Goal: Task Accomplishment & Management: Complete application form

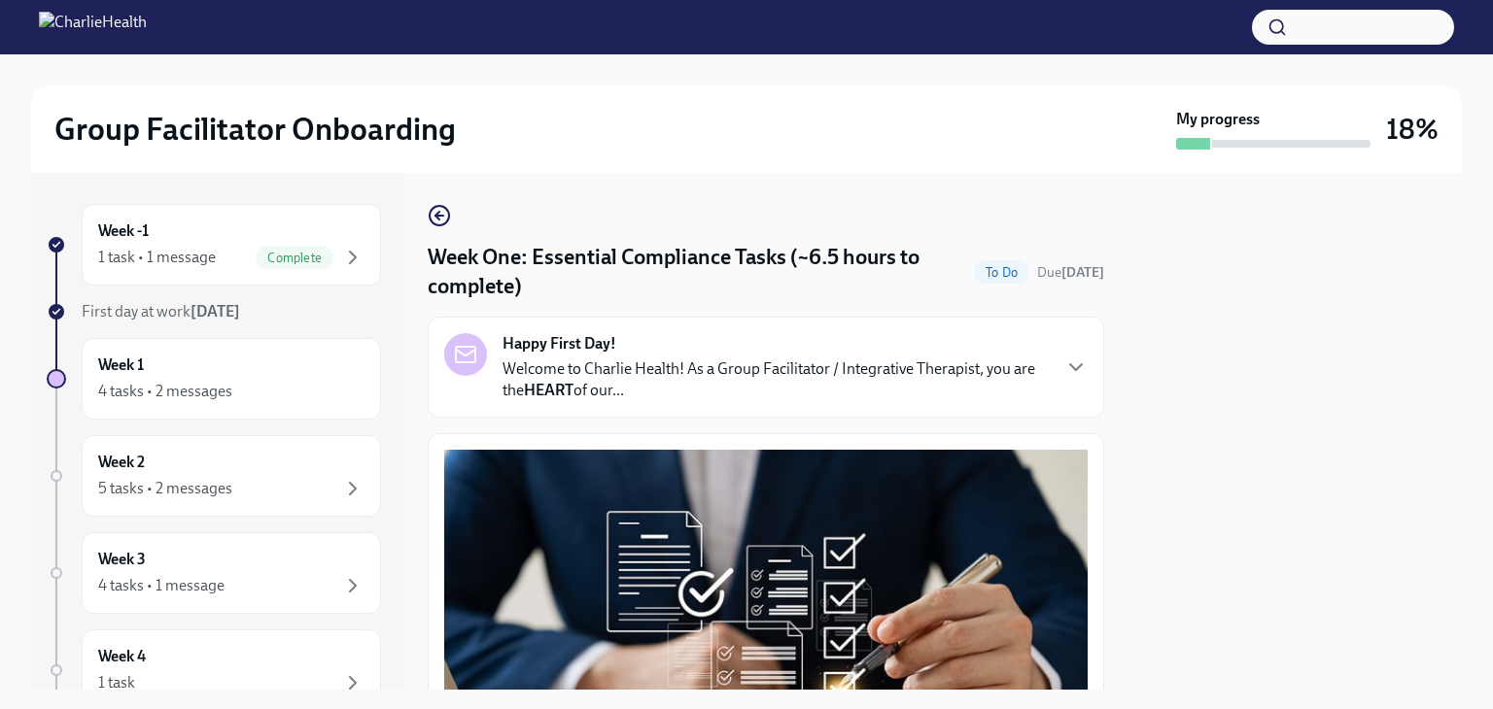
scroll to position [4227, 0]
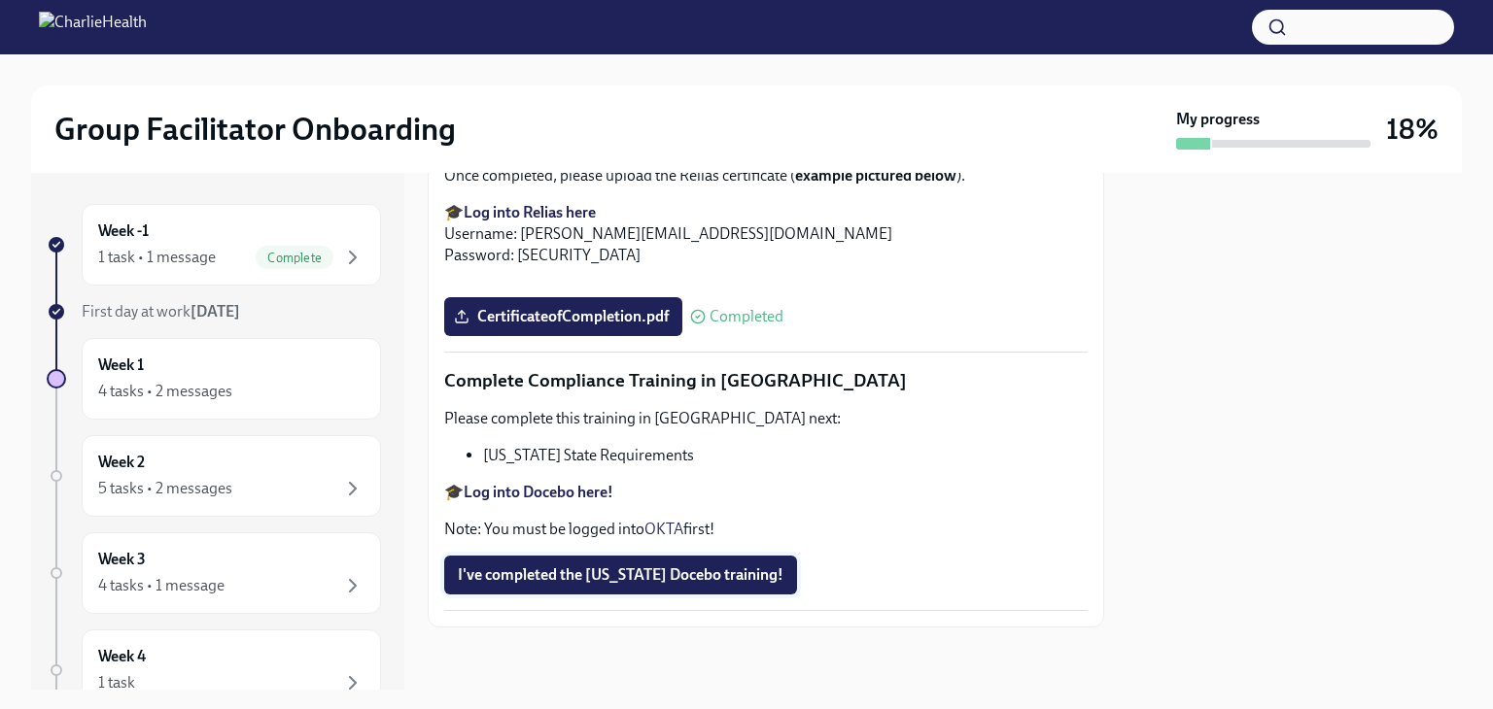
click at [581, 570] on span "I've completed the [US_STATE] Docebo training!" at bounding box center [621, 575] width 326 height 19
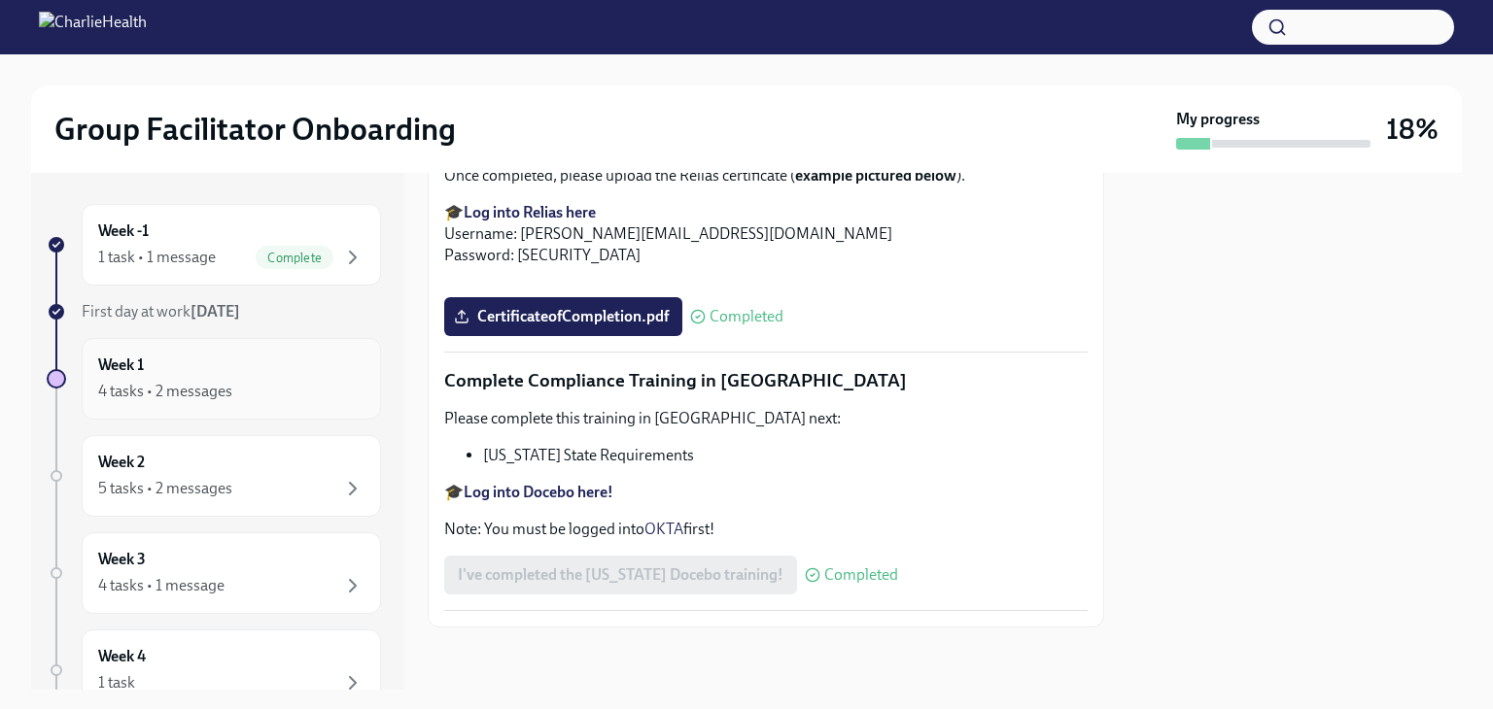
click at [268, 373] on div "Week 1 4 tasks • 2 messages" at bounding box center [231, 379] width 266 height 49
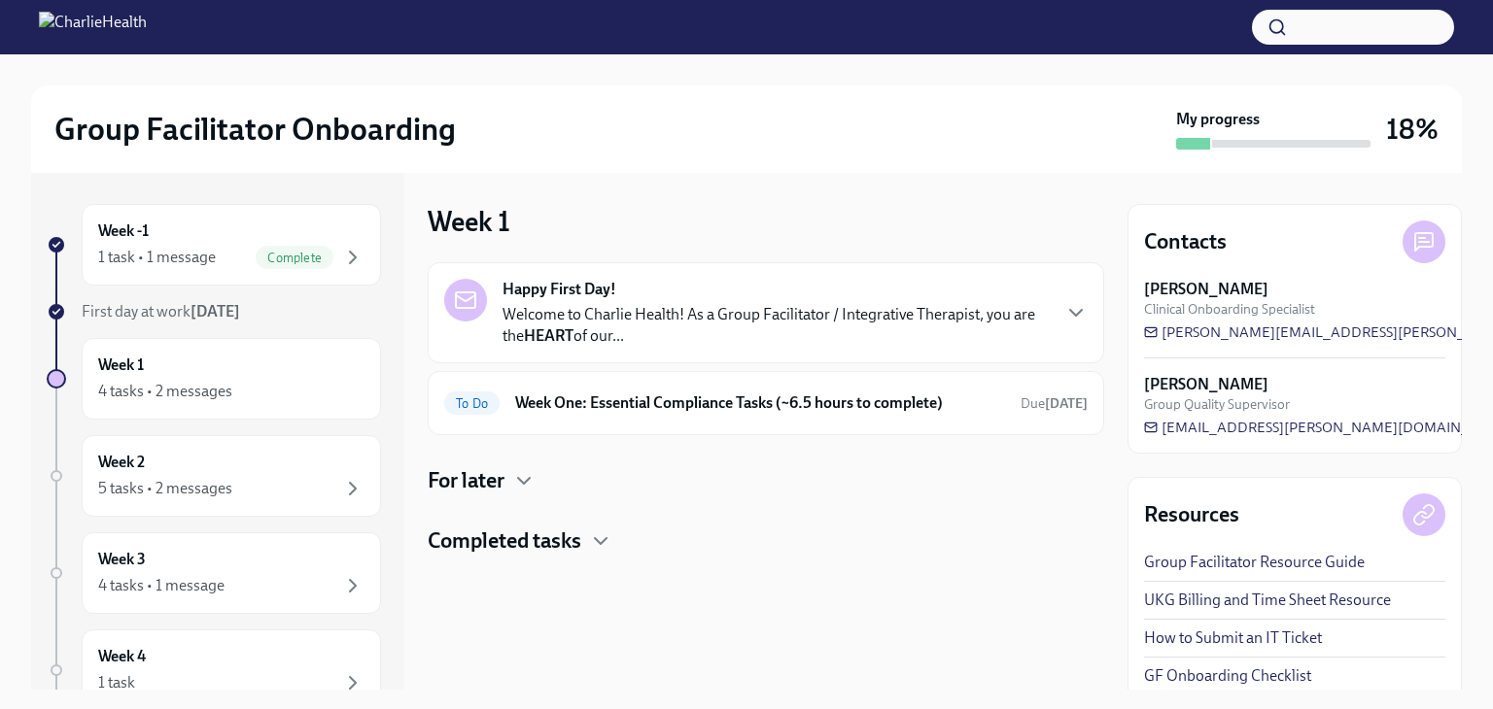
click at [526, 557] on div at bounding box center [766, 587] width 676 height 62
click at [508, 482] on div "For later" at bounding box center [766, 480] width 676 height 29
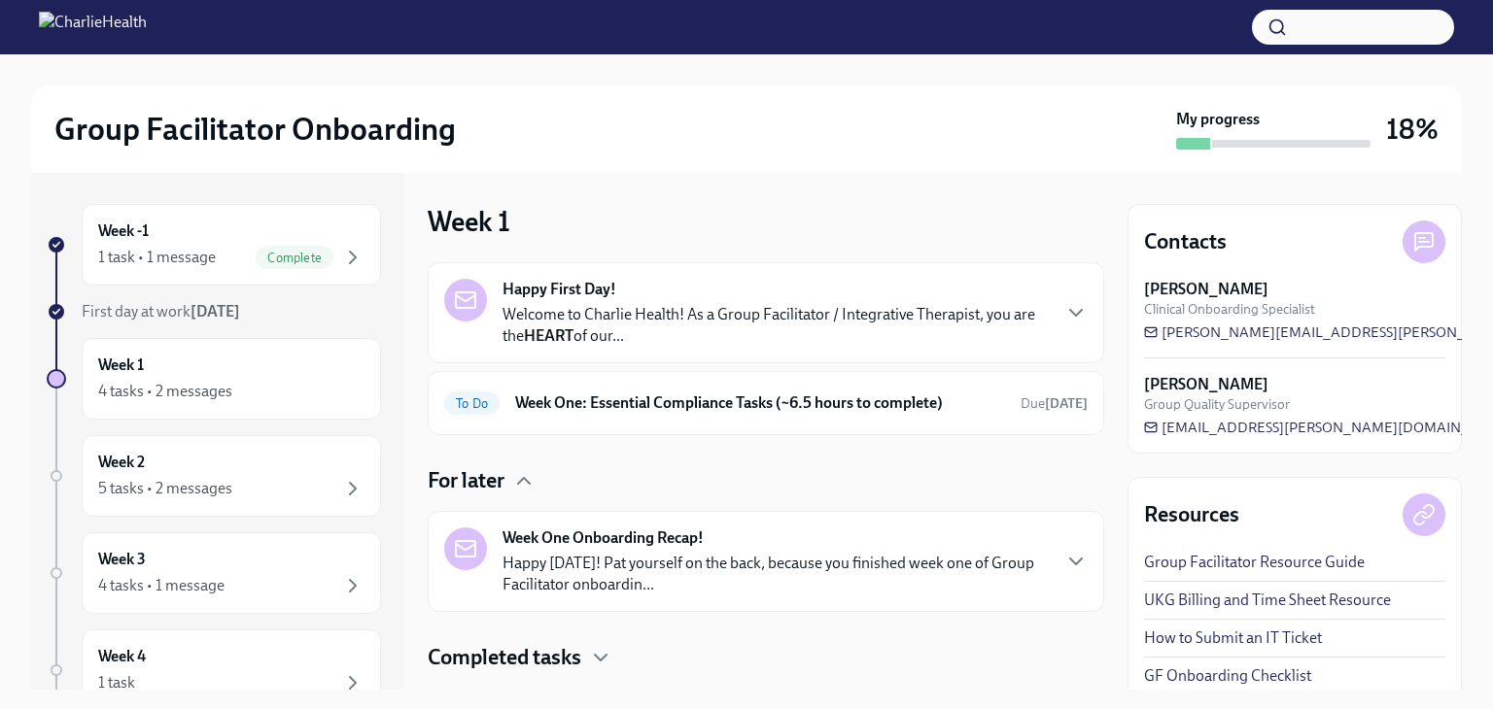
scroll to position [43, 0]
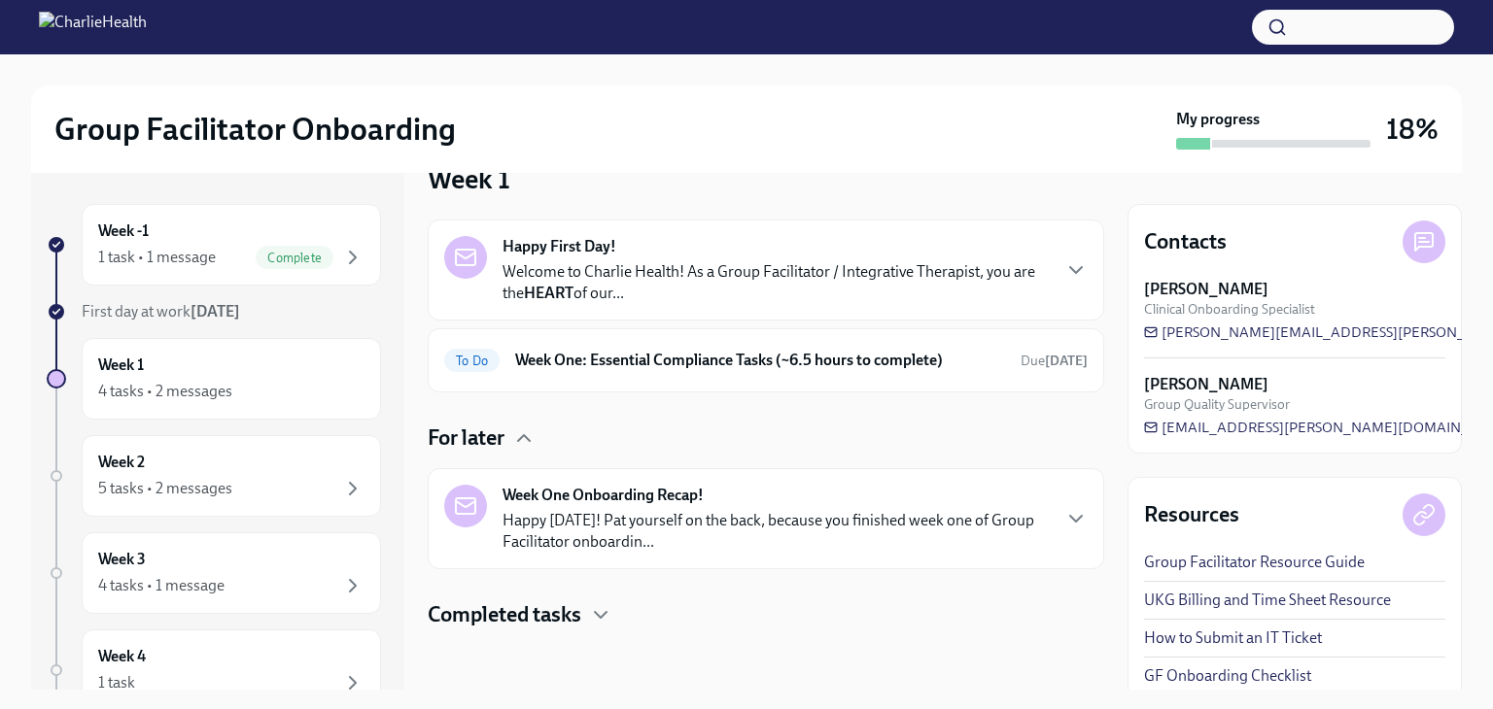
click at [723, 506] on div "Week One Onboarding Recap! Happy [DATE]! Pat yourself on the back, because you …" at bounding box center [775, 519] width 546 height 68
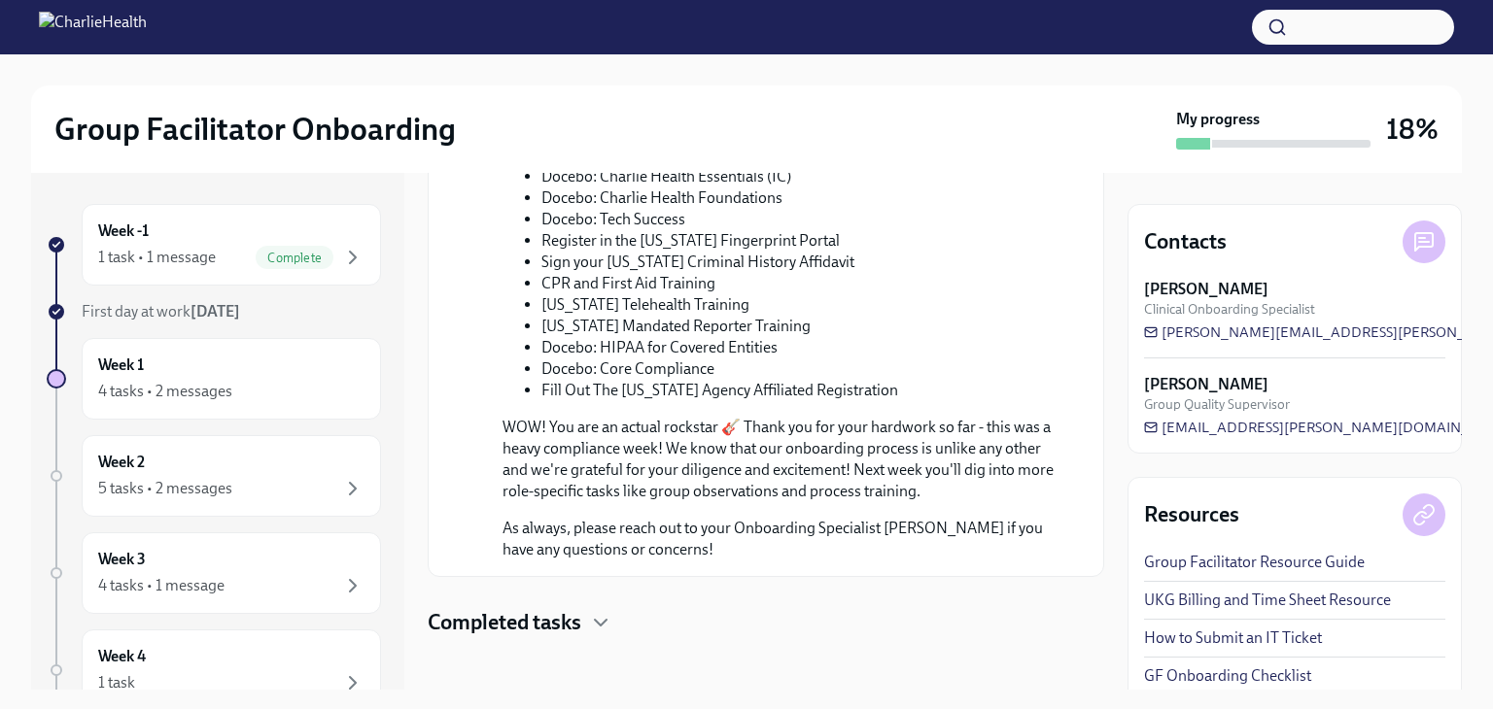
scroll to position [1039, 0]
click at [564, 617] on h4 "Completed tasks" at bounding box center [505, 623] width 154 height 29
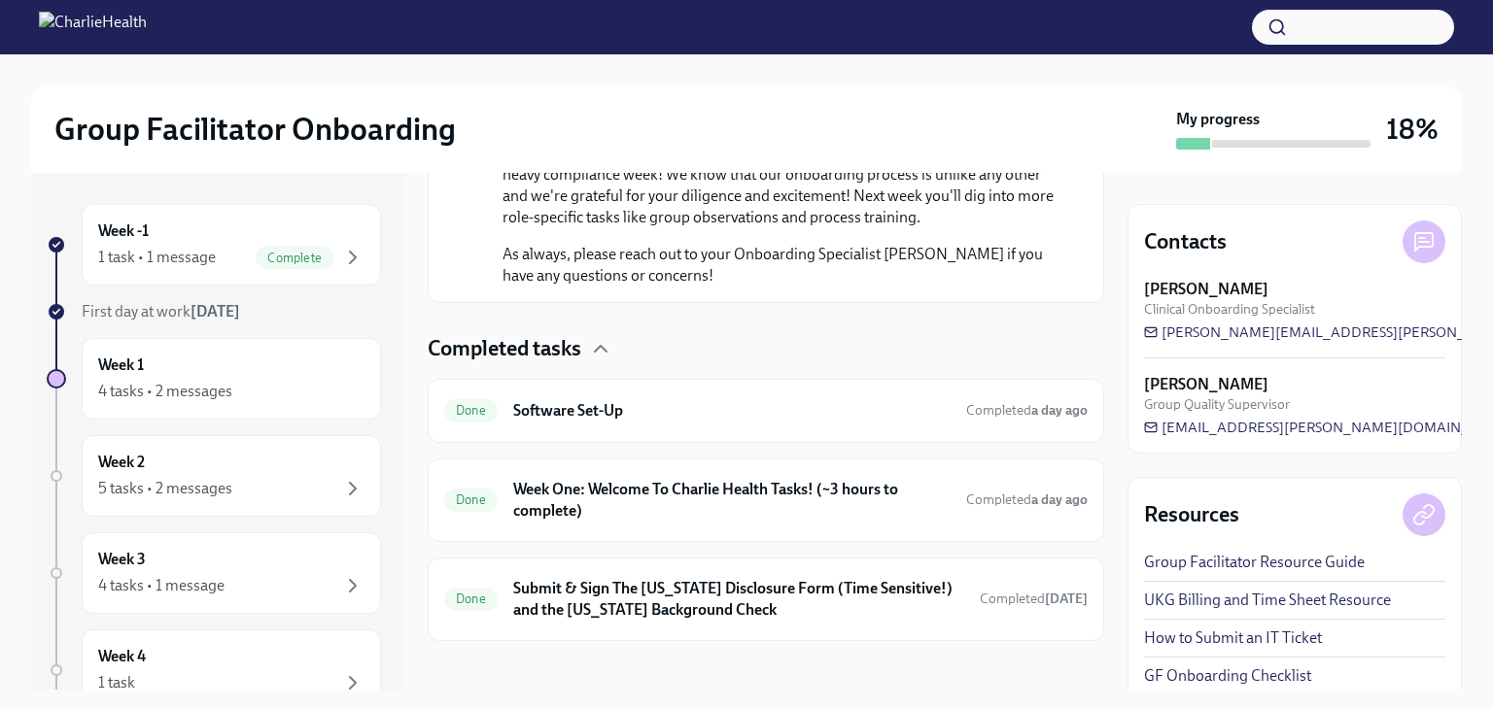
scroll to position [1313, 0]
click at [202, 472] on div "Week 2 5 tasks • 2 messages" at bounding box center [231, 476] width 266 height 49
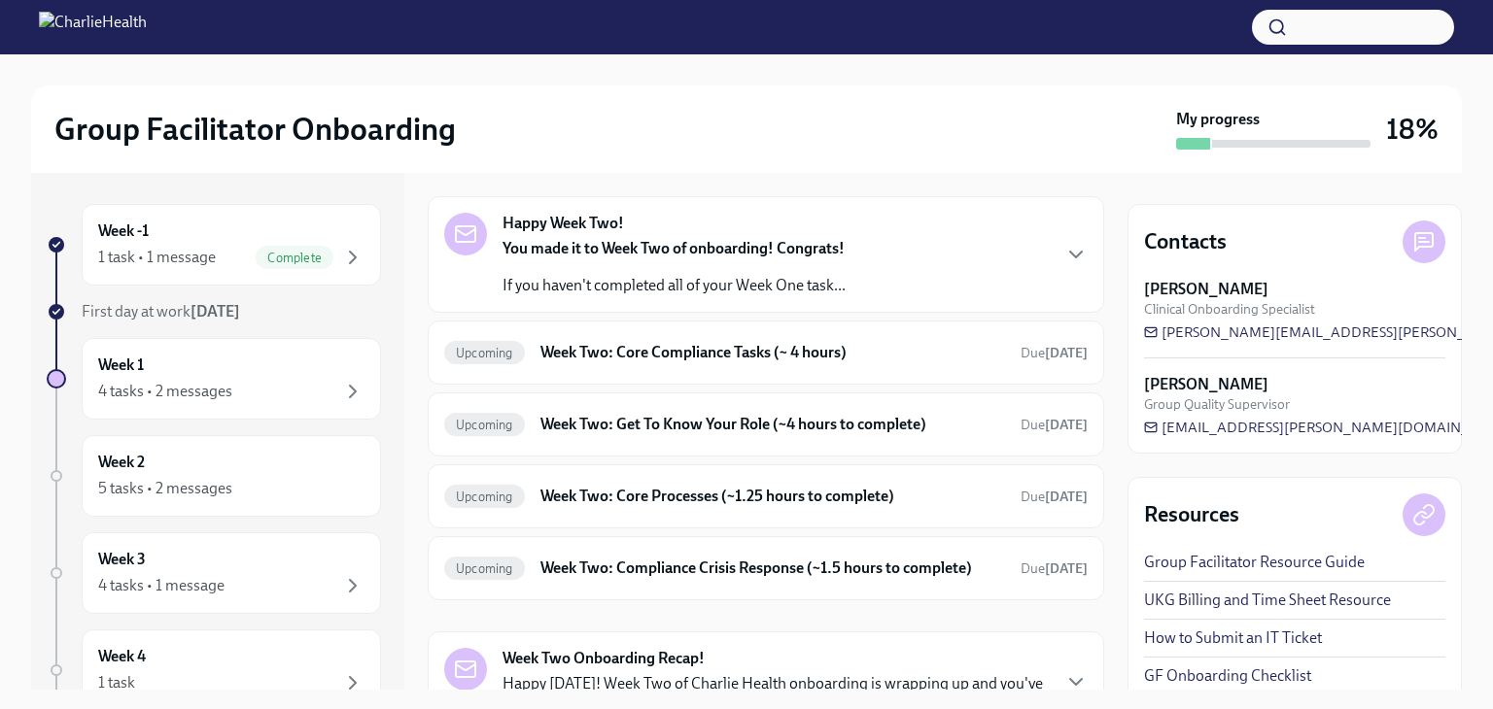
scroll to position [68, 0]
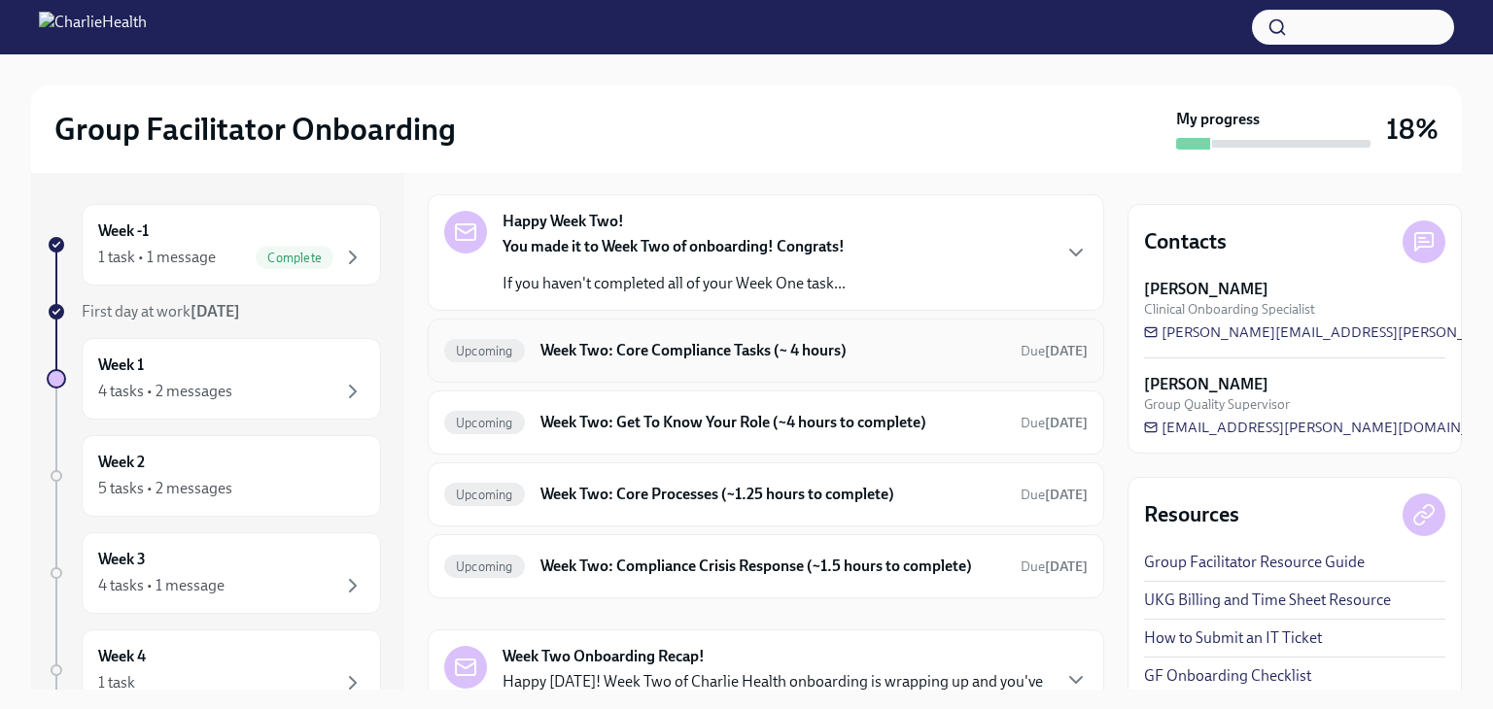
click at [641, 361] on div "Upcoming Week Two: Core Compliance Tasks (~ 4 hours) Due [DATE]" at bounding box center [765, 350] width 643 height 31
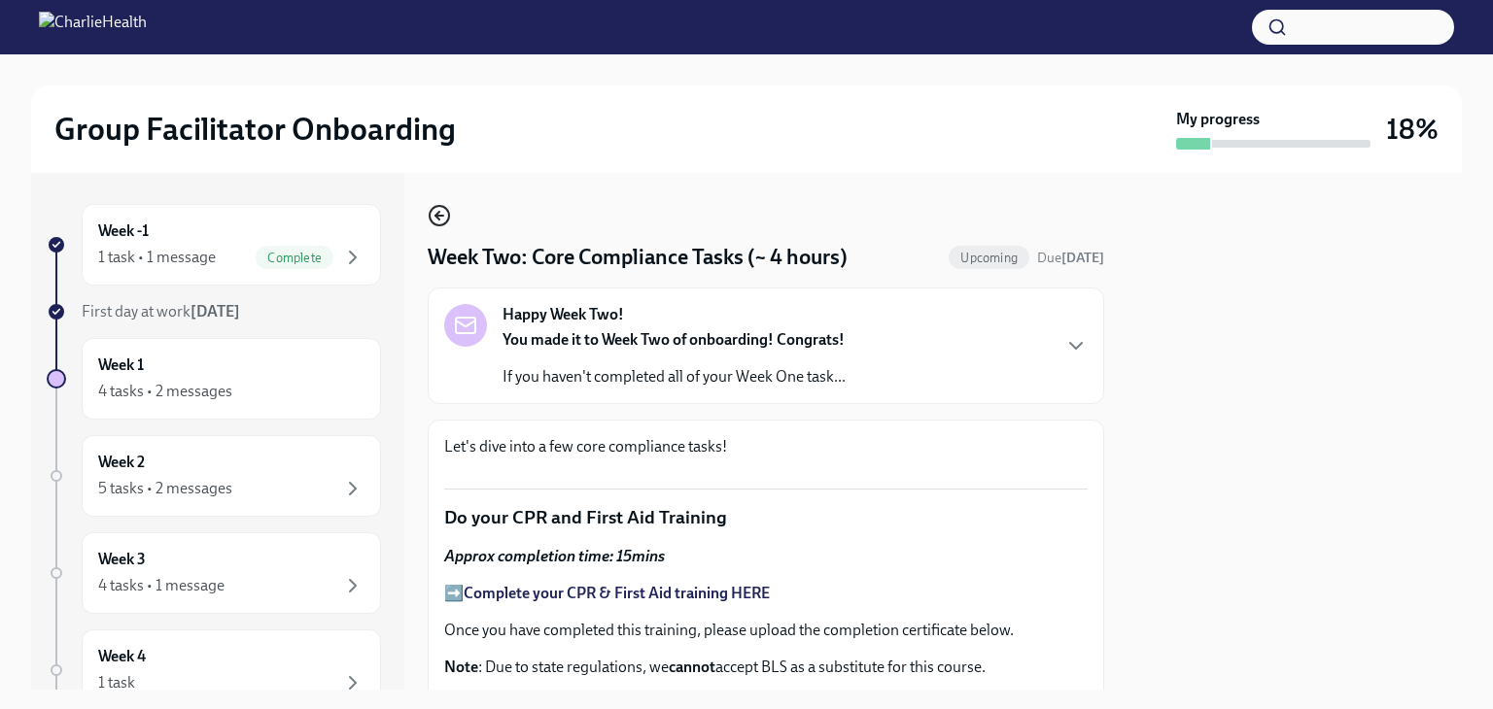
click at [439, 219] on icon "button" at bounding box center [437, 216] width 4 height 8
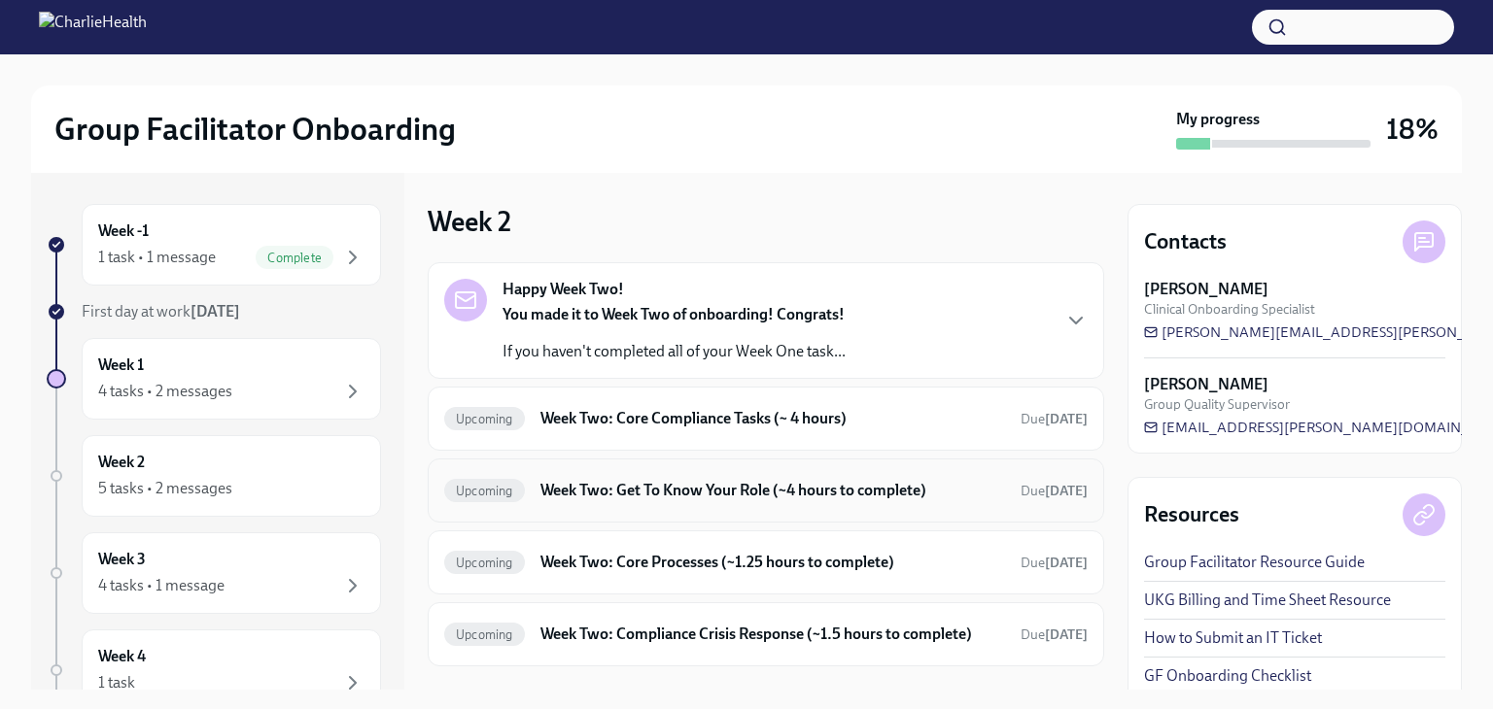
click at [680, 478] on div "Upcoming Week Two: Get To Know Your Role (~4 hours to complete) Due [DATE]" at bounding box center [765, 490] width 643 height 31
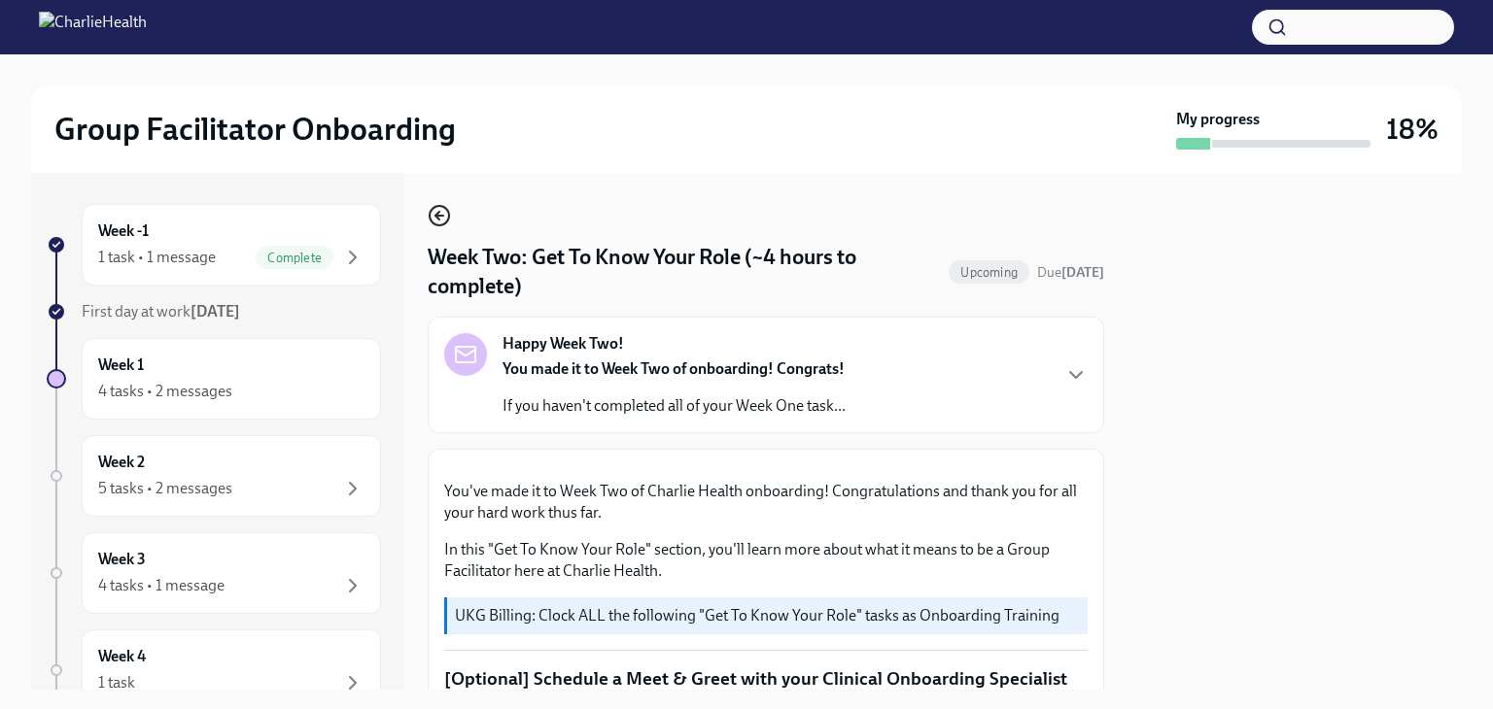
click at [432, 213] on icon "button" at bounding box center [439, 215] width 23 height 23
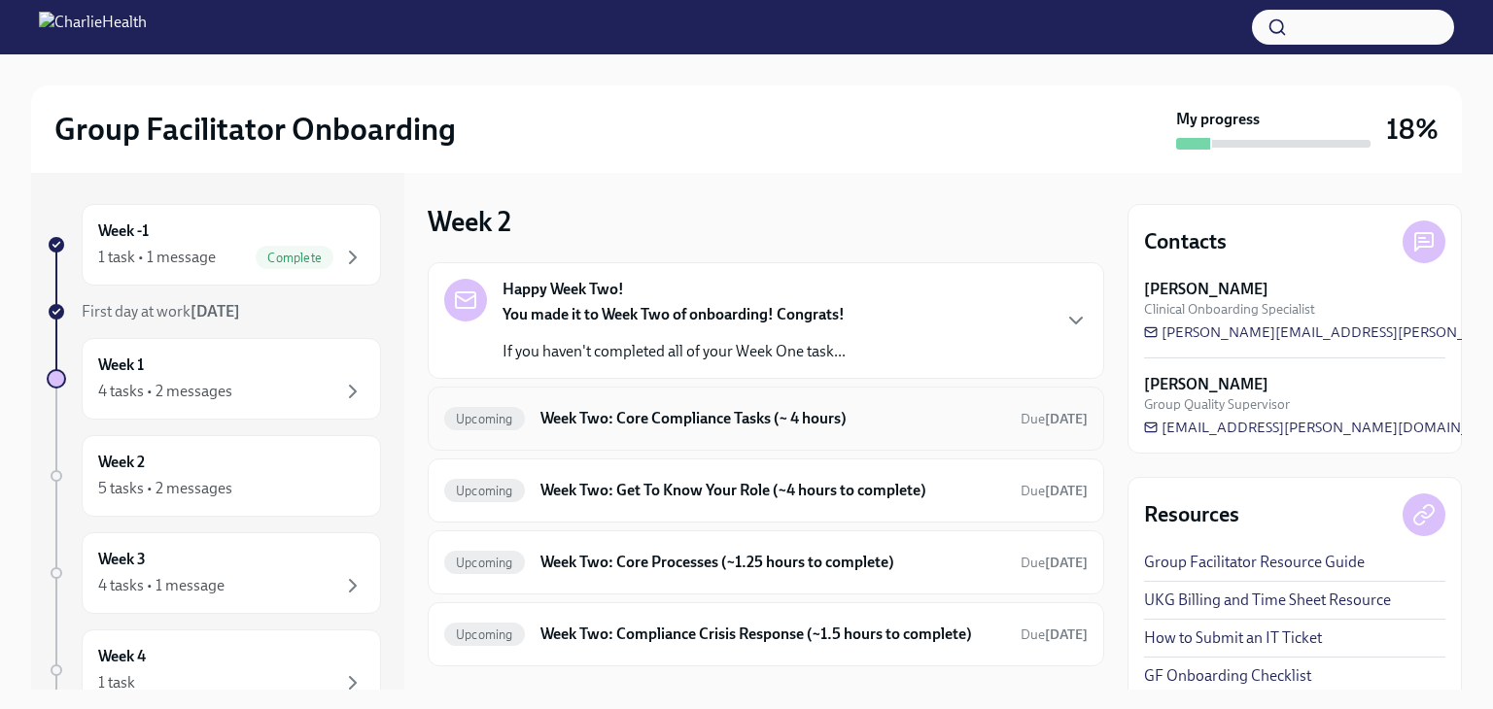
click at [669, 420] on h6 "Week Two: Core Compliance Tasks (~ 4 hours)" at bounding box center [772, 418] width 465 height 21
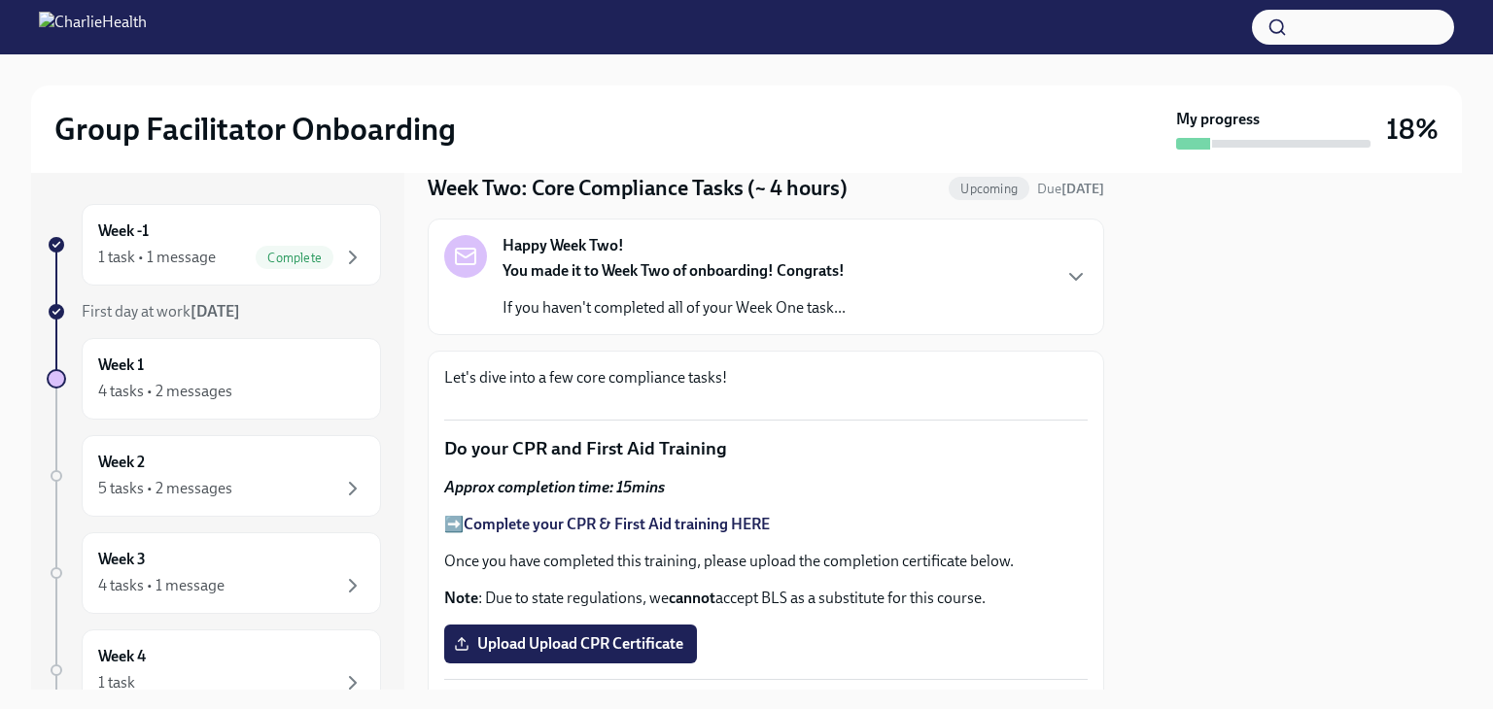
scroll to position [46, 0]
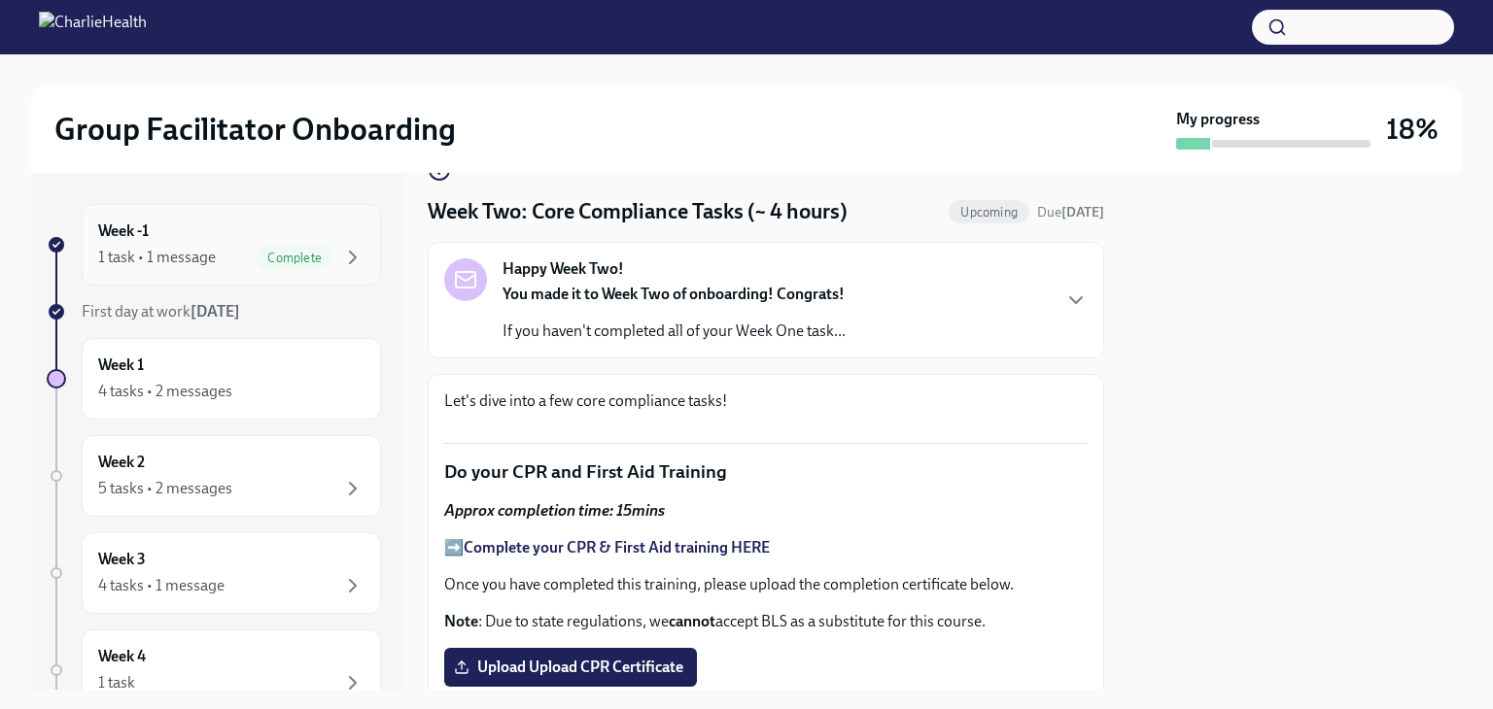
click at [198, 216] on div "Week -1 1 task • 1 message Complete" at bounding box center [231, 245] width 299 height 82
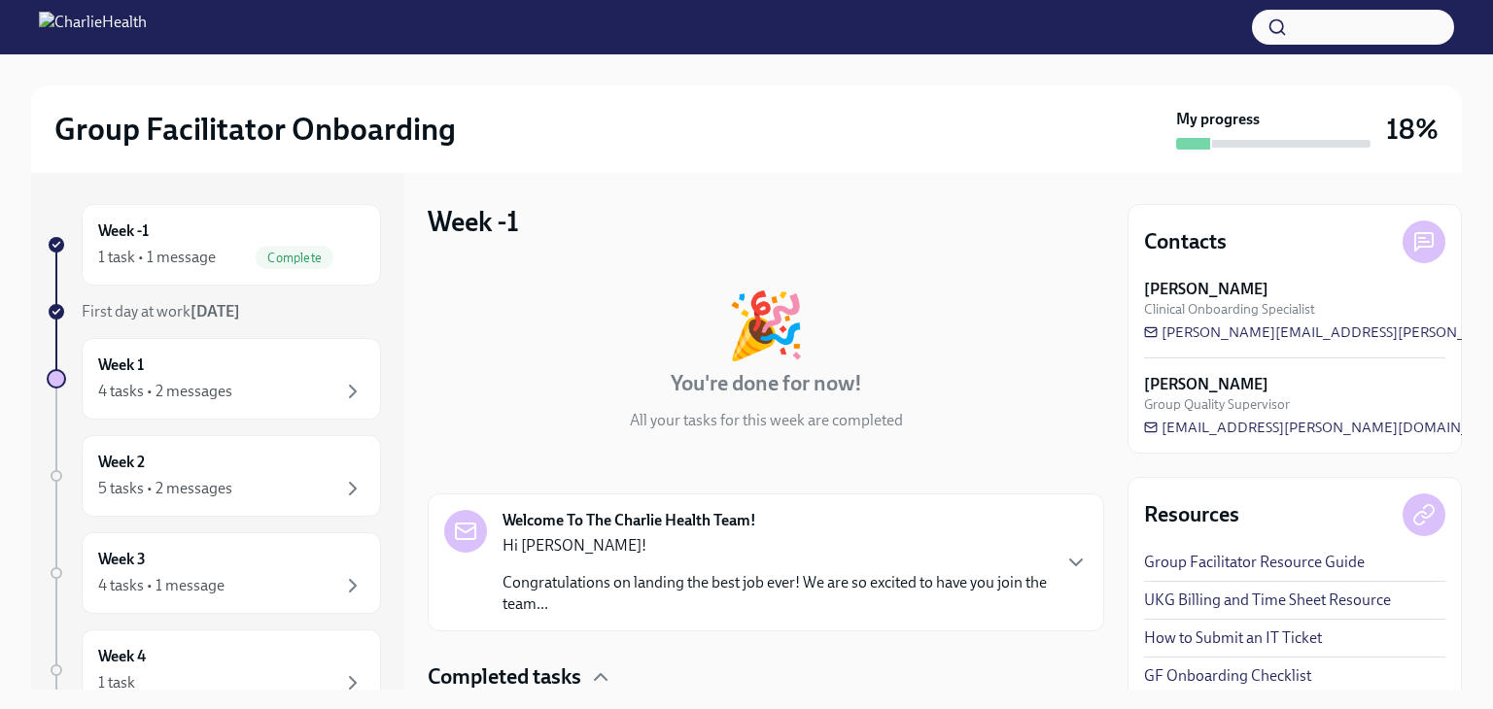
scroll to position [143, 0]
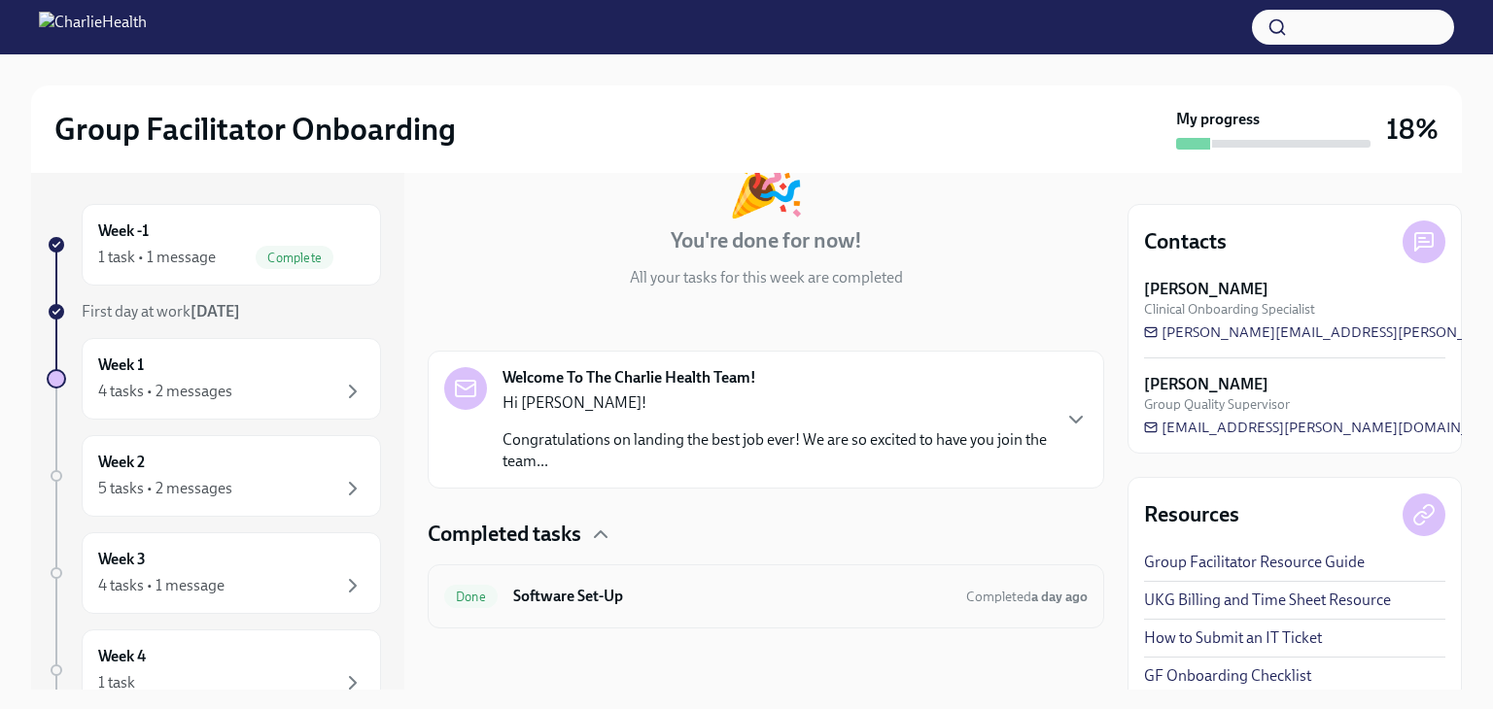
click at [577, 598] on h6 "Software Set-Up" at bounding box center [731, 596] width 437 height 21
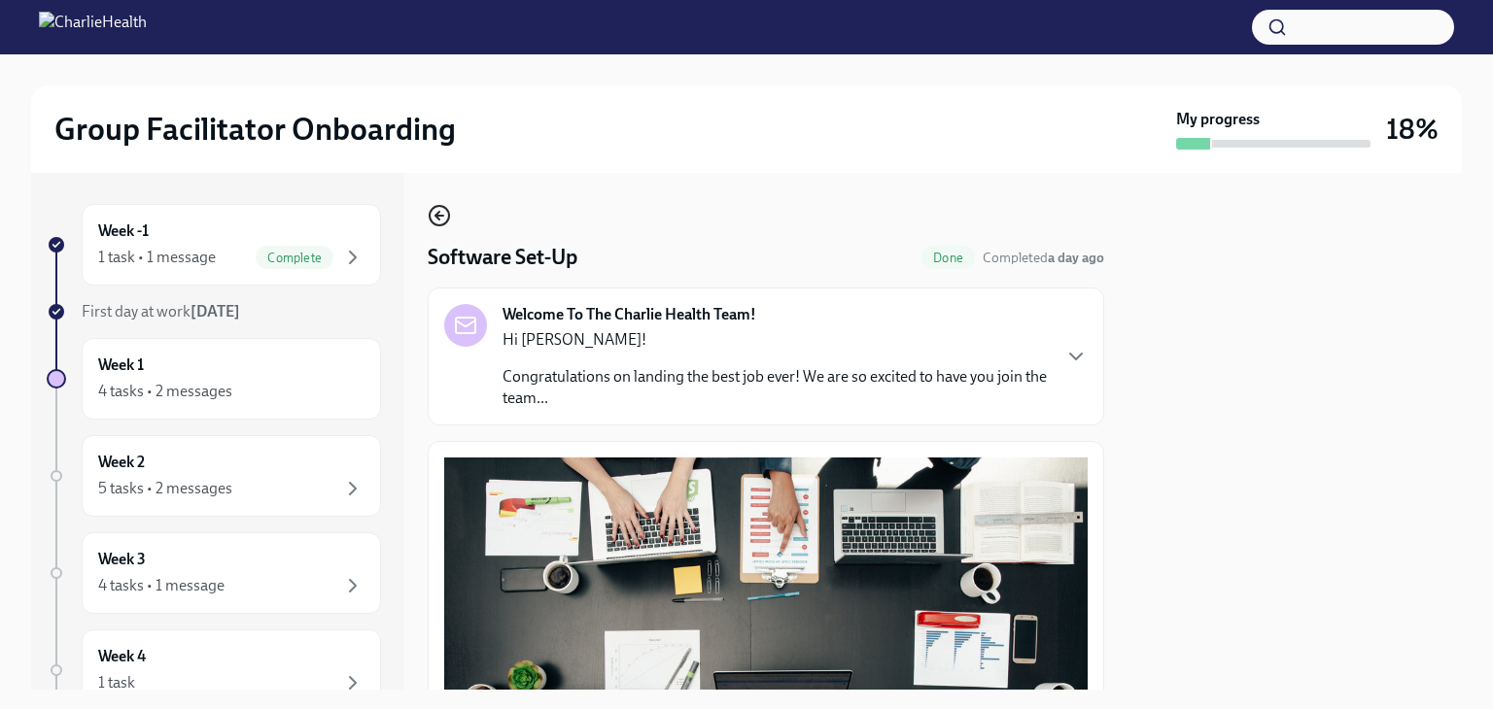
click at [439, 224] on icon "button" at bounding box center [439, 215] width 23 height 23
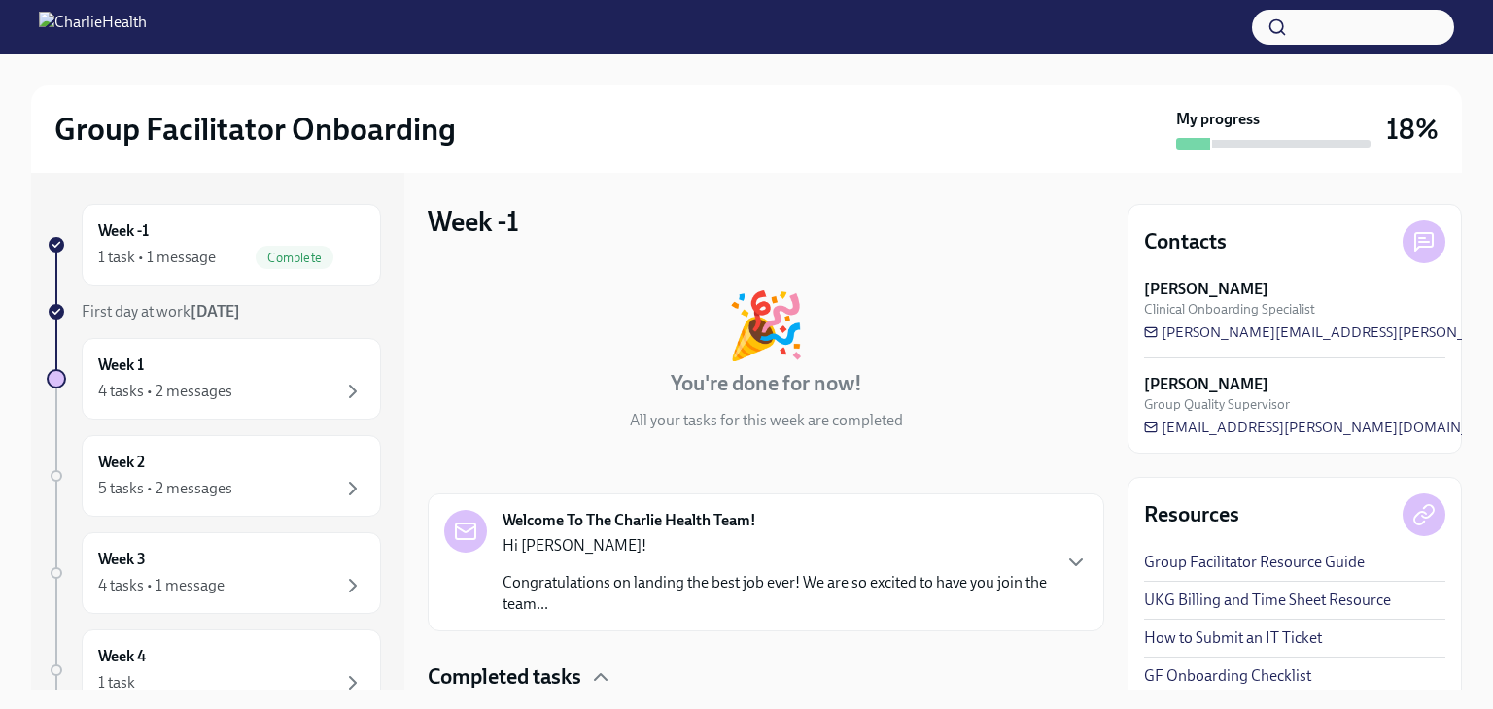
scroll to position [143, 0]
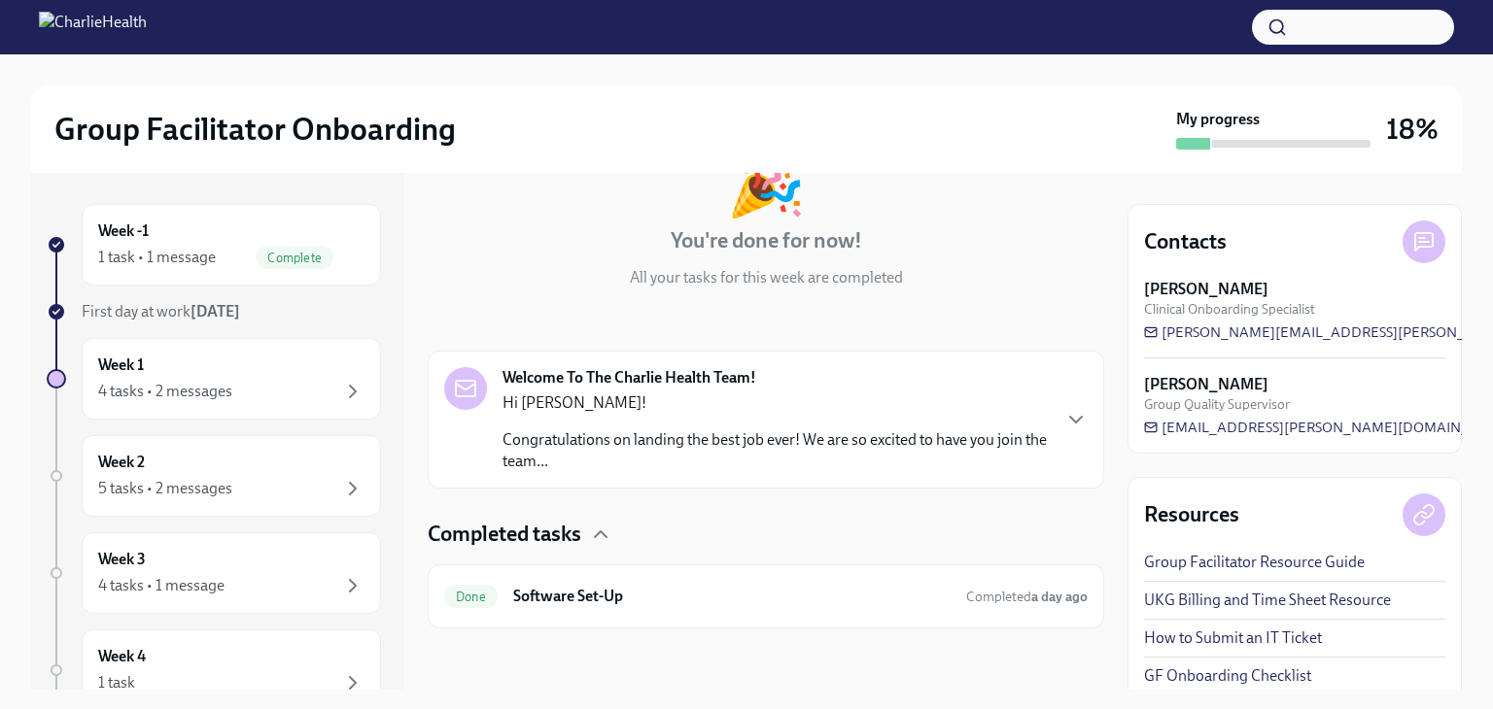
click at [741, 391] on div "Welcome To The Charlie Health Team! Hi [PERSON_NAME]! Congratulations on landin…" at bounding box center [775, 419] width 546 height 105
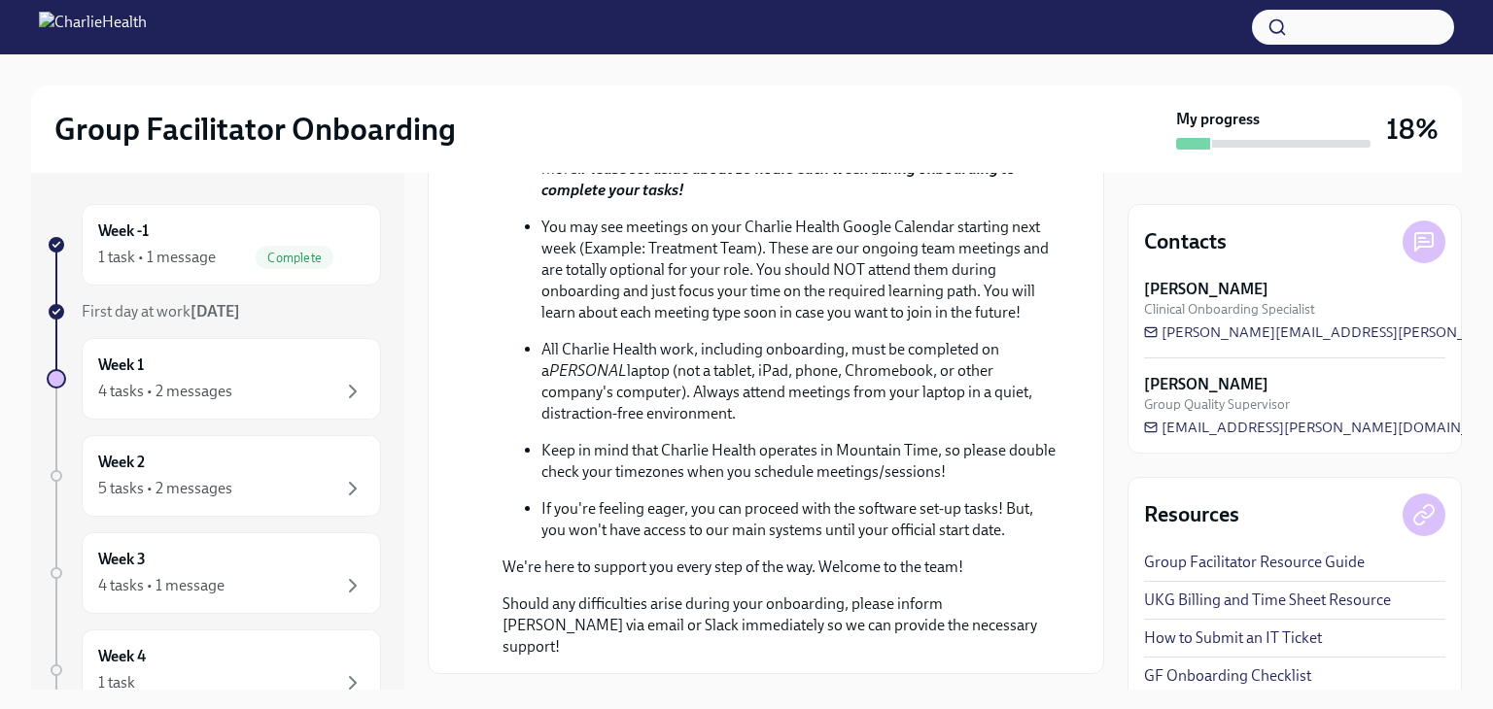
scroll to position [1124, 0]
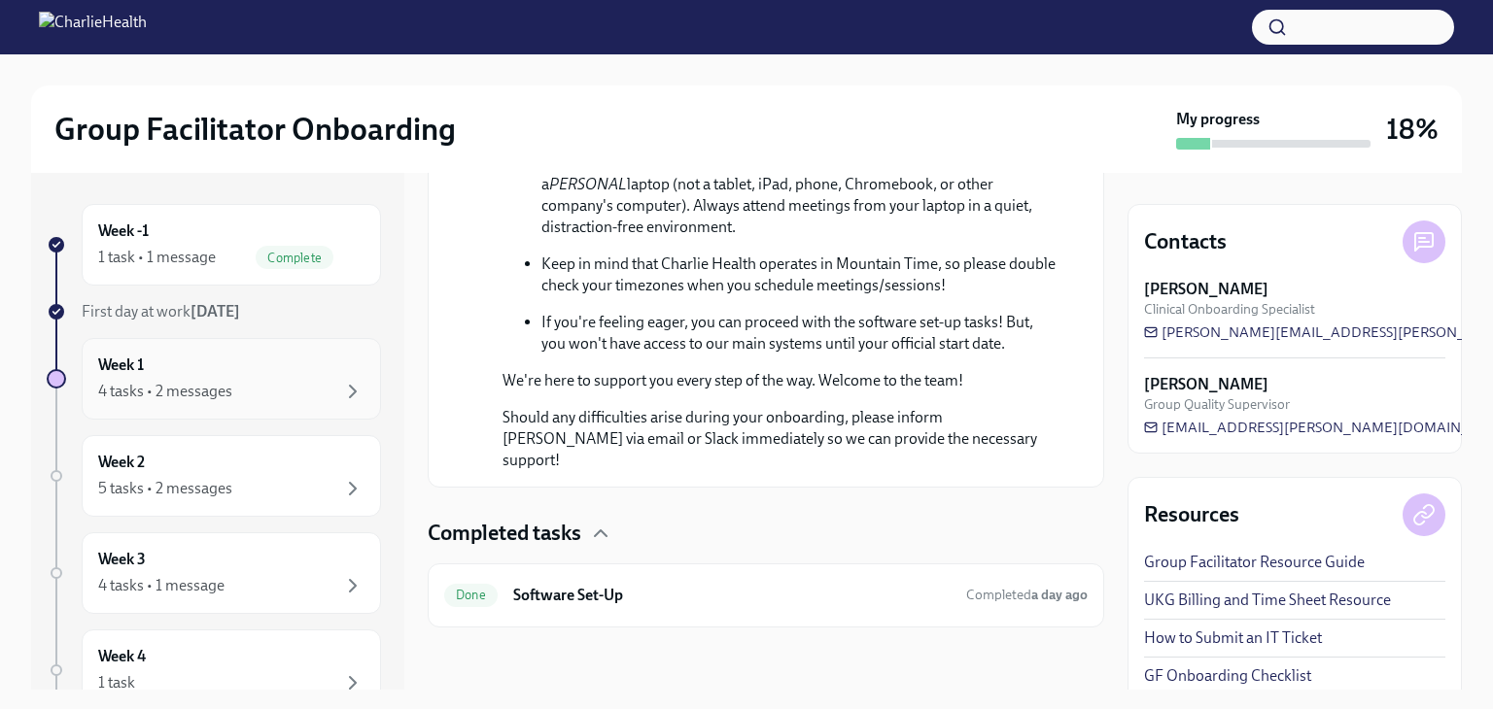
click at [269, 380] on div "4 tasks • 2 messages" at bounding box center [231, 391] width 266 height 23
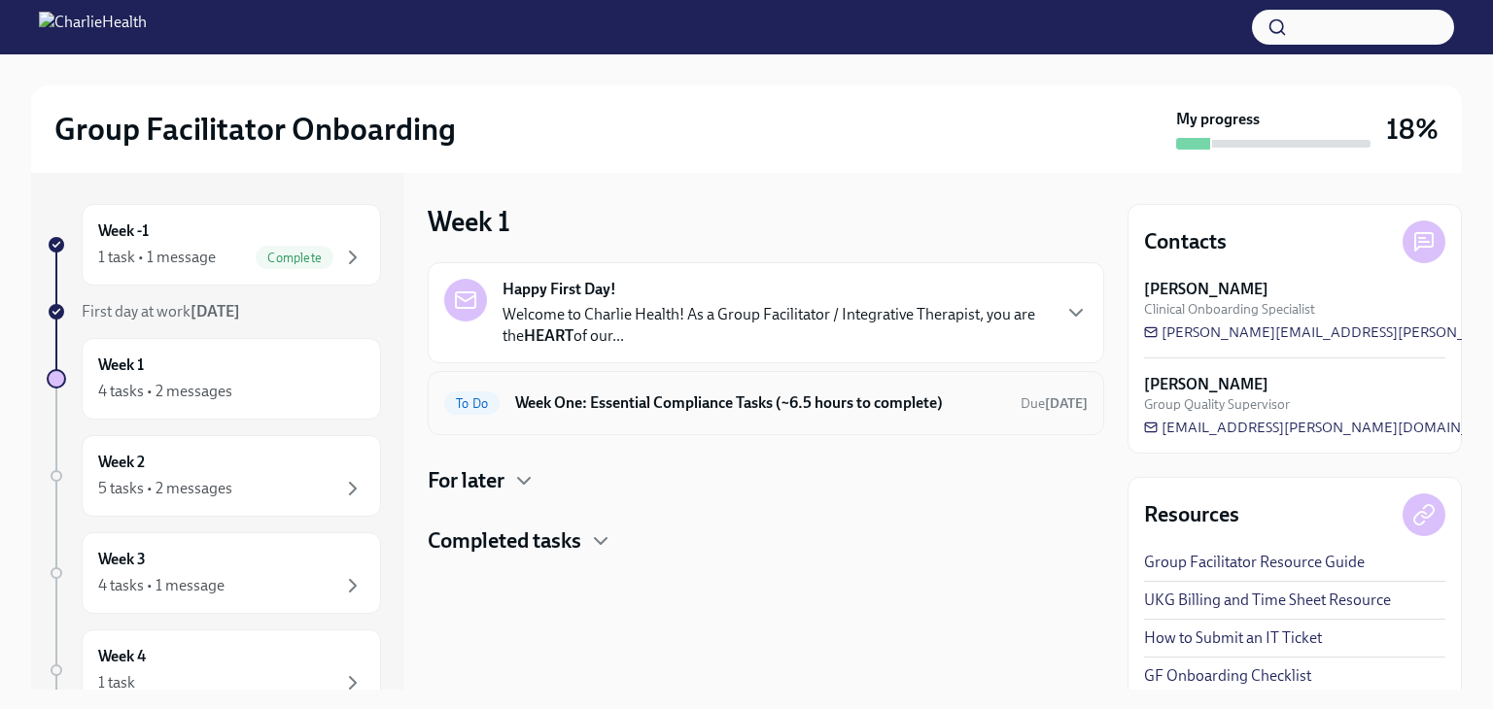
click at [654, 395] on h6 "Week One: Essential Compliance Tasks (~6.5 hours to complete)" at bounding box center [760, 403] width 490 height 21
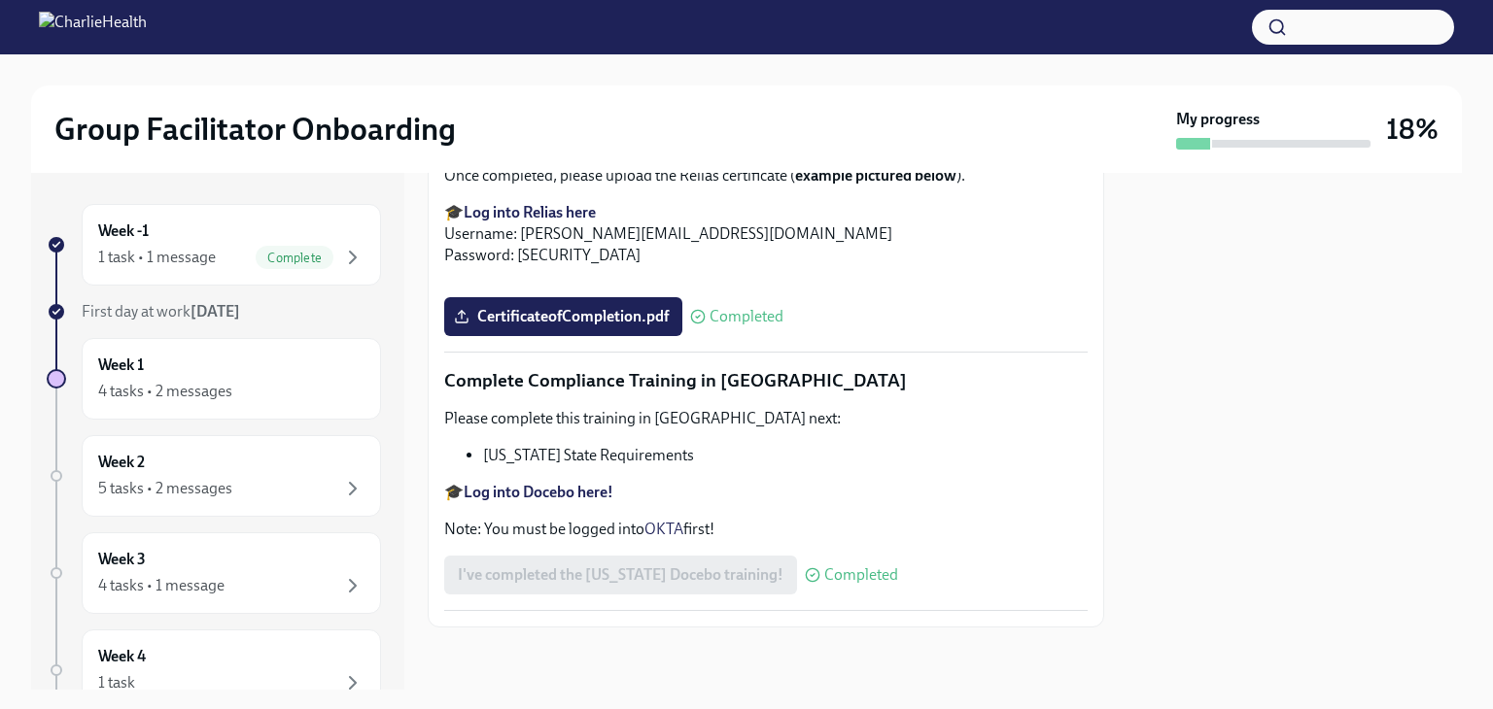
scroll to position [4226, 0]
click at [202, 370] on div "Week 1 4 tasks • 2 messages" at bounding box center [231, 379] width 266 height 49
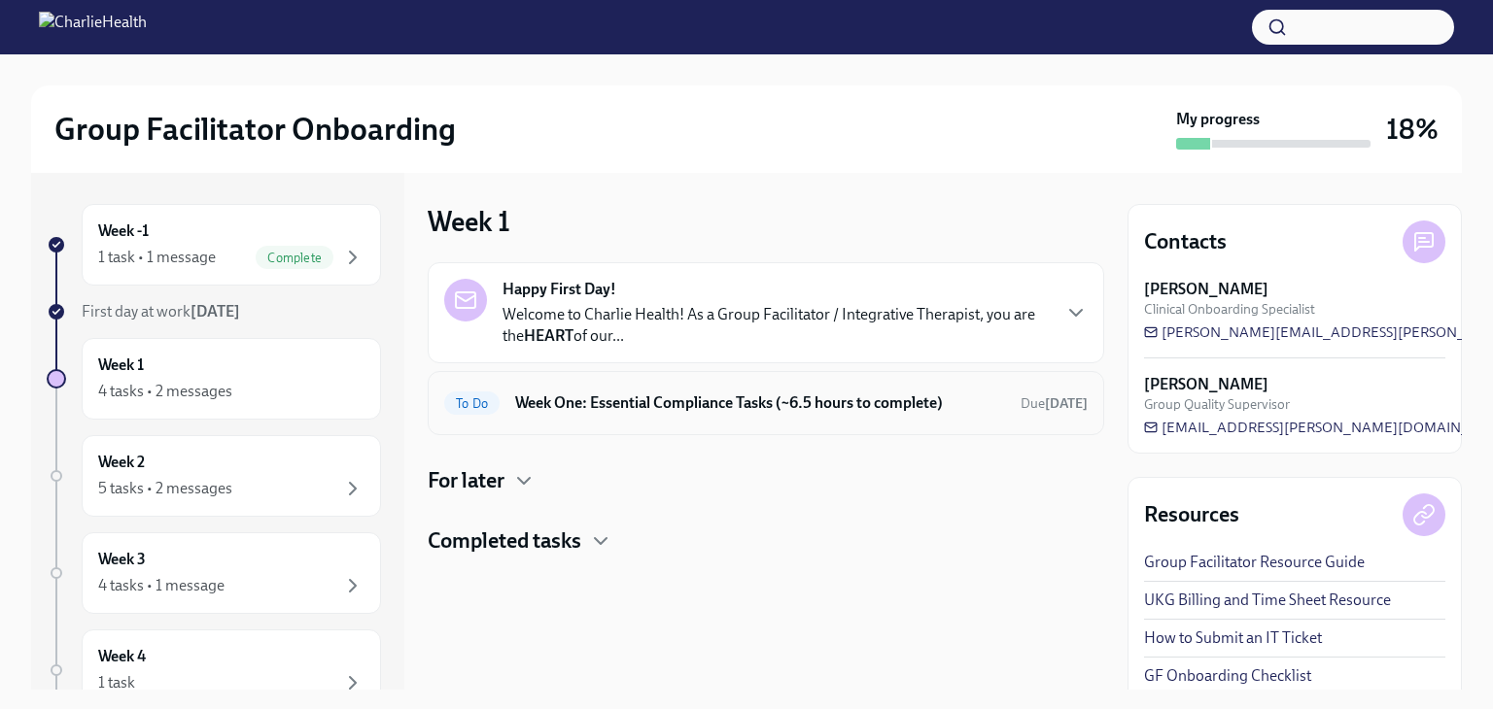
click at [708, 413] on div "To Do Week One: Essential Compliance Tasks (~6.5 hours to complete) Due [DATE]" at bounding box center [765, 403] width 643 height 31
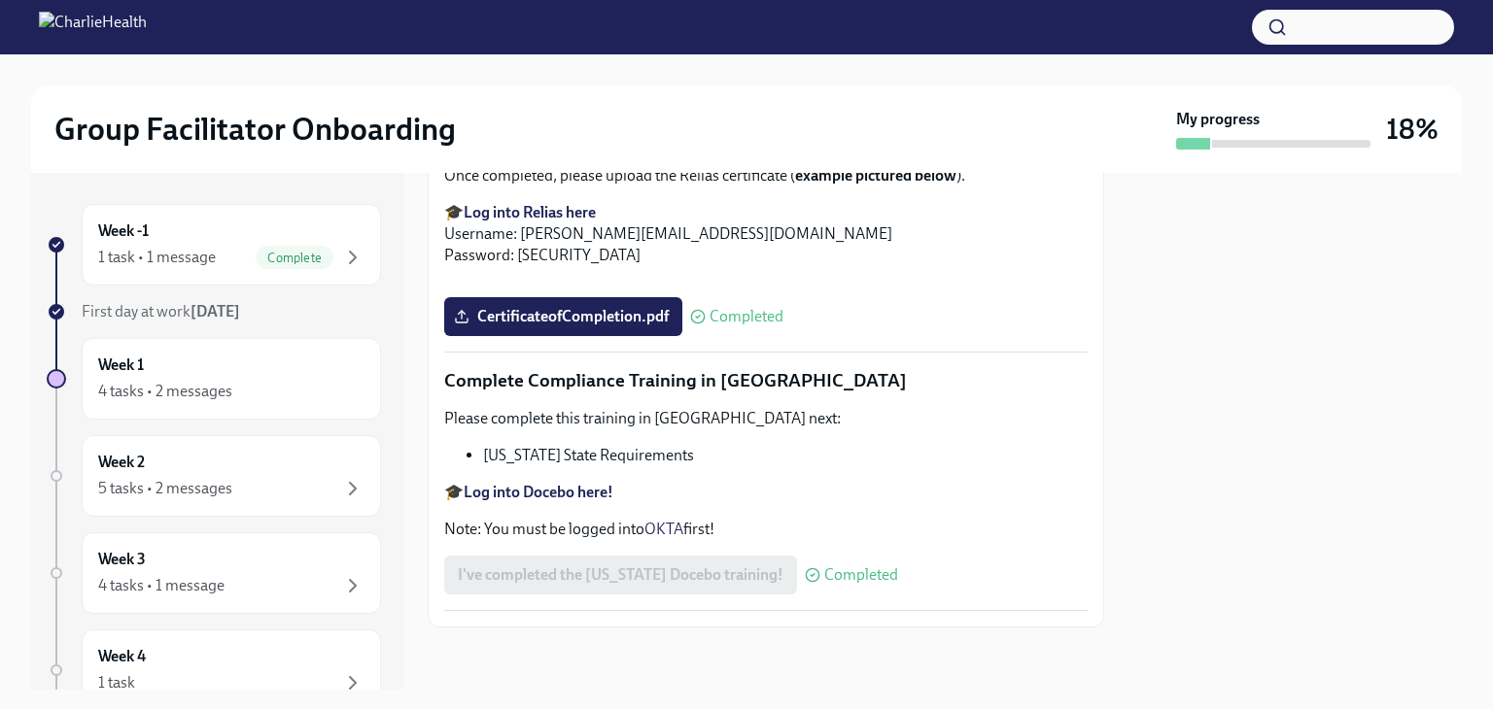
scroll to position [4227, 0]
click at [235, 464] on div "Week 2 5 tasks • 2 messages" at bounding box center [231, 476] width 266 height 49
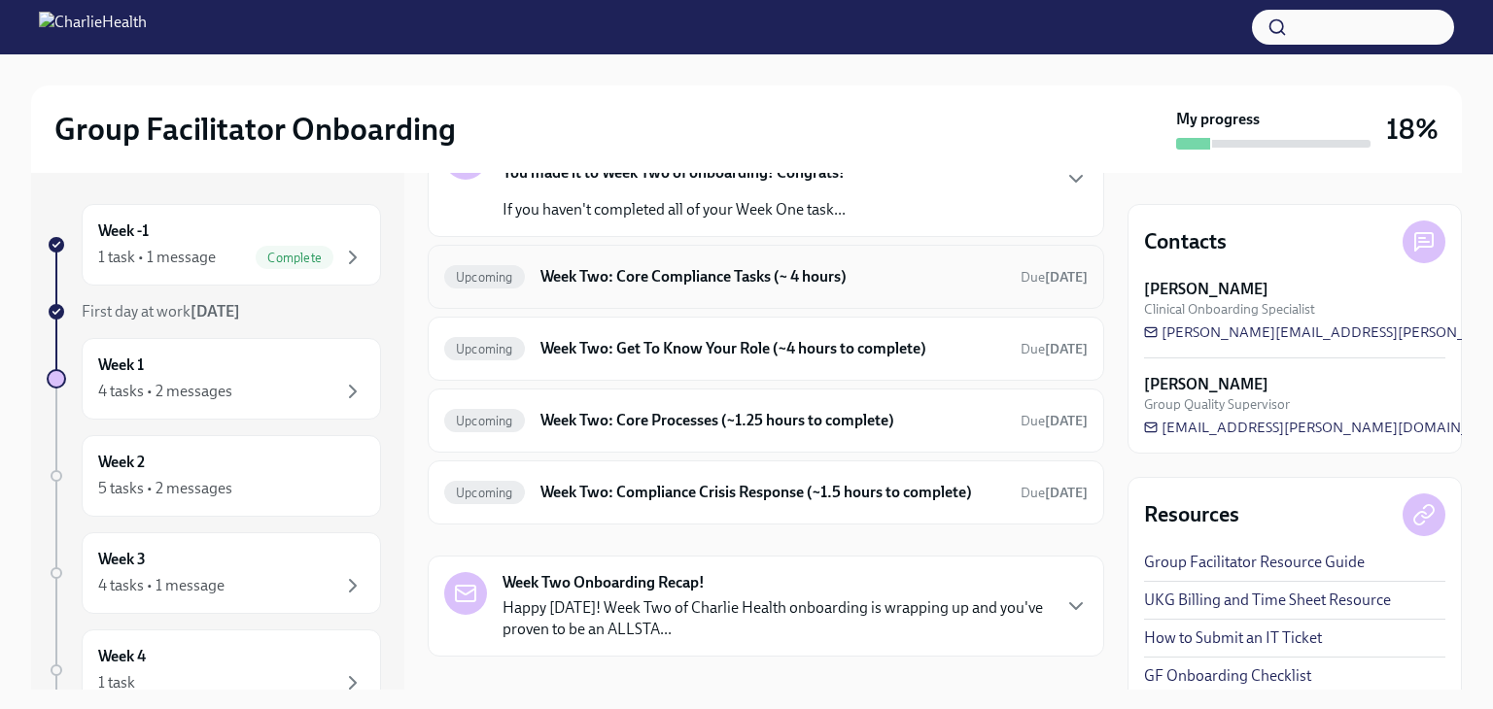
scroll to position [143, 0]
click at [665, 421] on h6 "Week Two: Core Processes (~1.25 hours to complete)" at bounding box center [772, 419] width 465 height 21
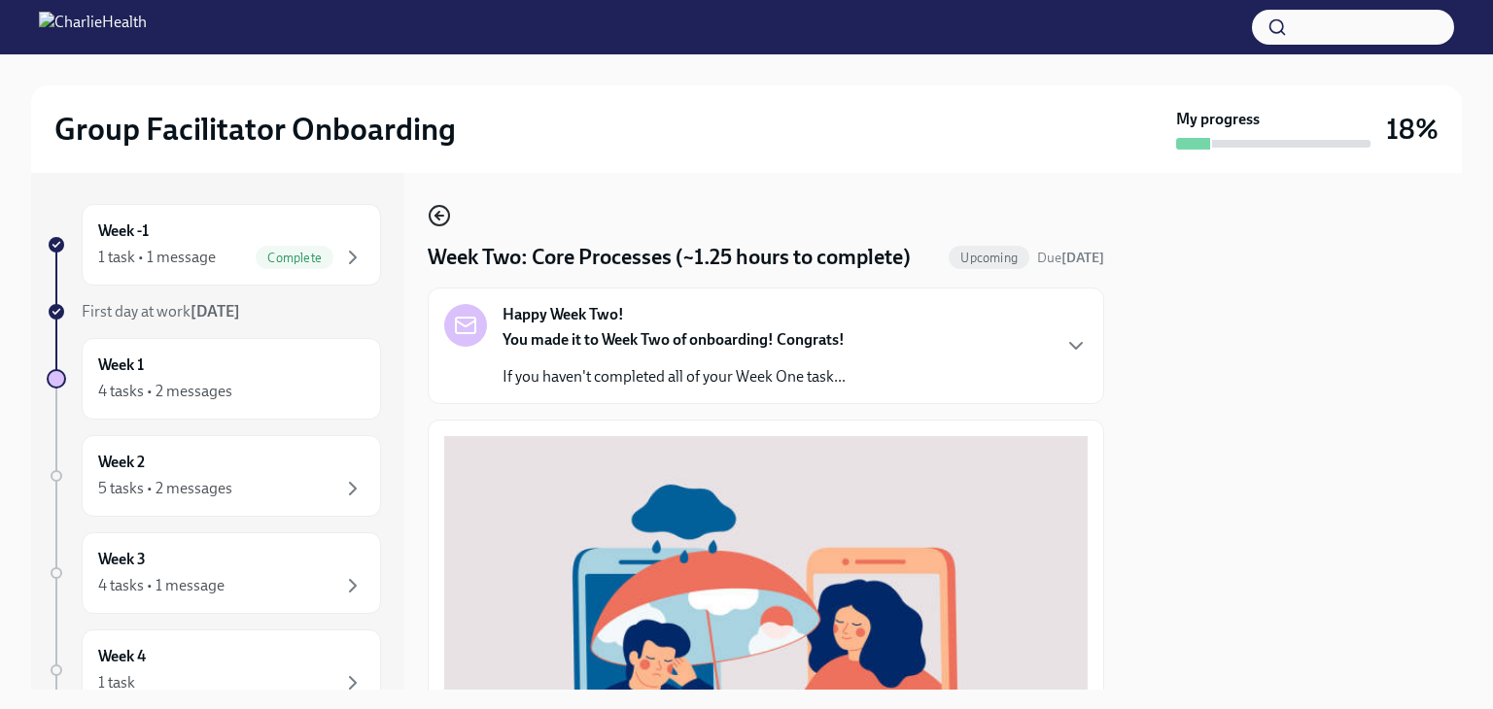
click at [435, 219] on icon "button" at bounding box center [439, 215] width 23 height 23
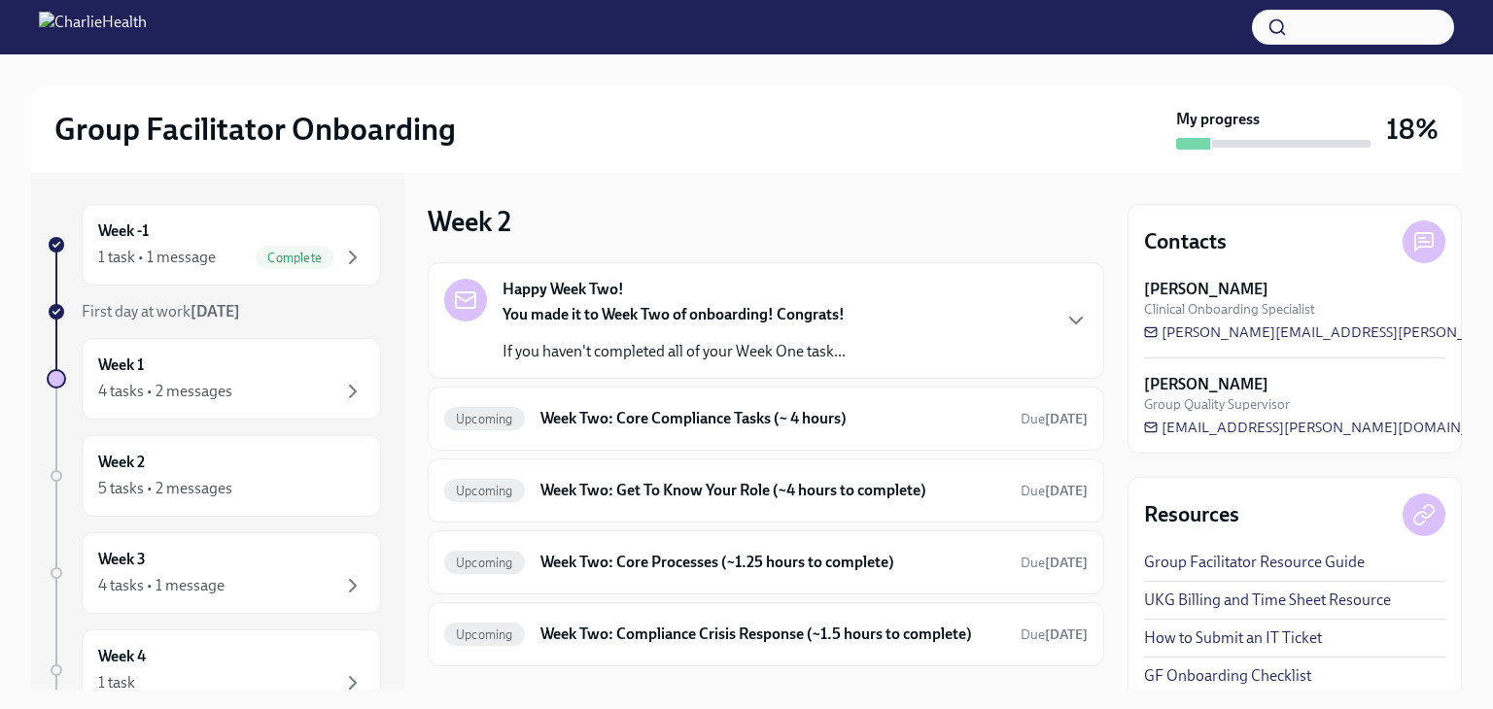
click at [733, 288] on div "Happy Week Two! You made it to Week Two of onboarding! Congrats! If you haven't…" at bounding box center [673, 321] width 343 height 84
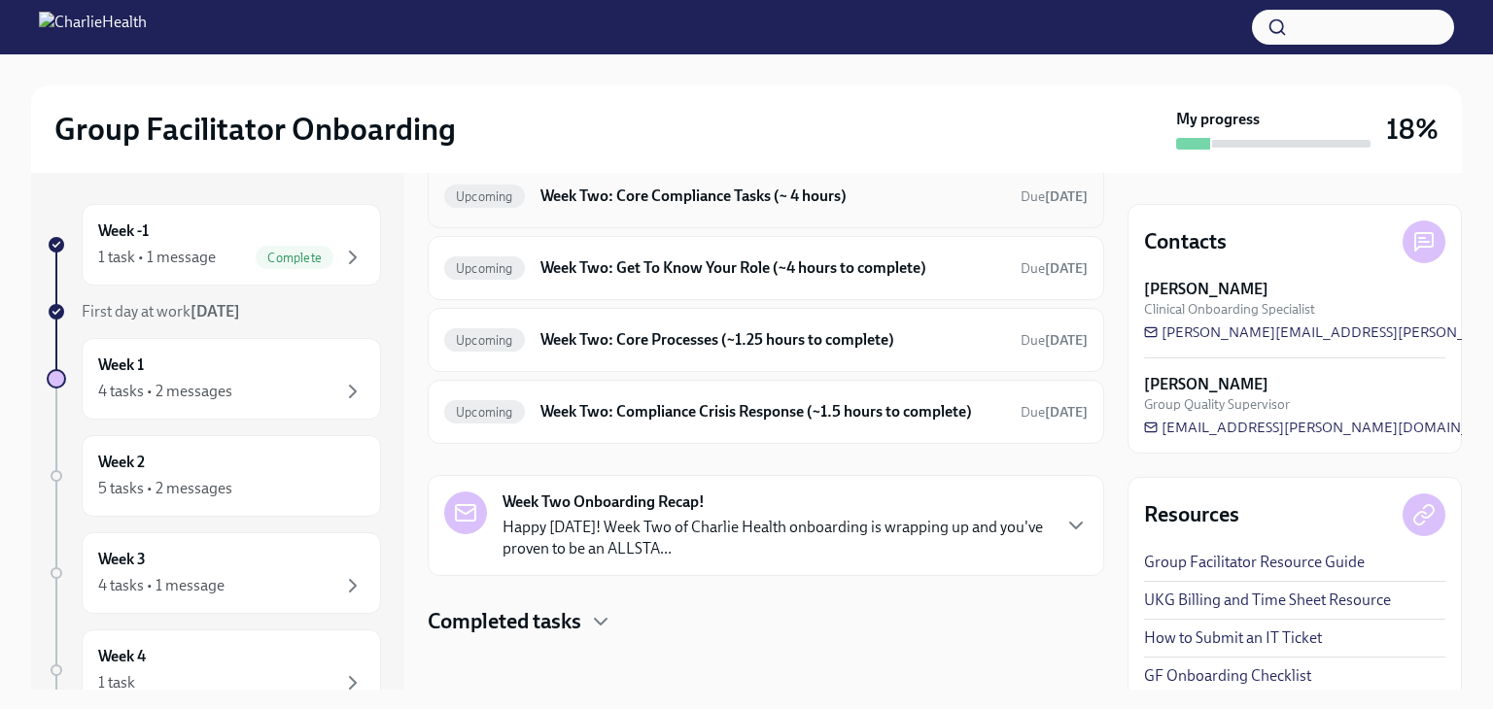
scroll to position [617, 0]
click at [685, 206] on h6 "Week Two: Core Compliance Tasks (~ 4 hours)" at bounding box center [772, 195] width 465 height 21
